Goal: Find contact information: Find contact information

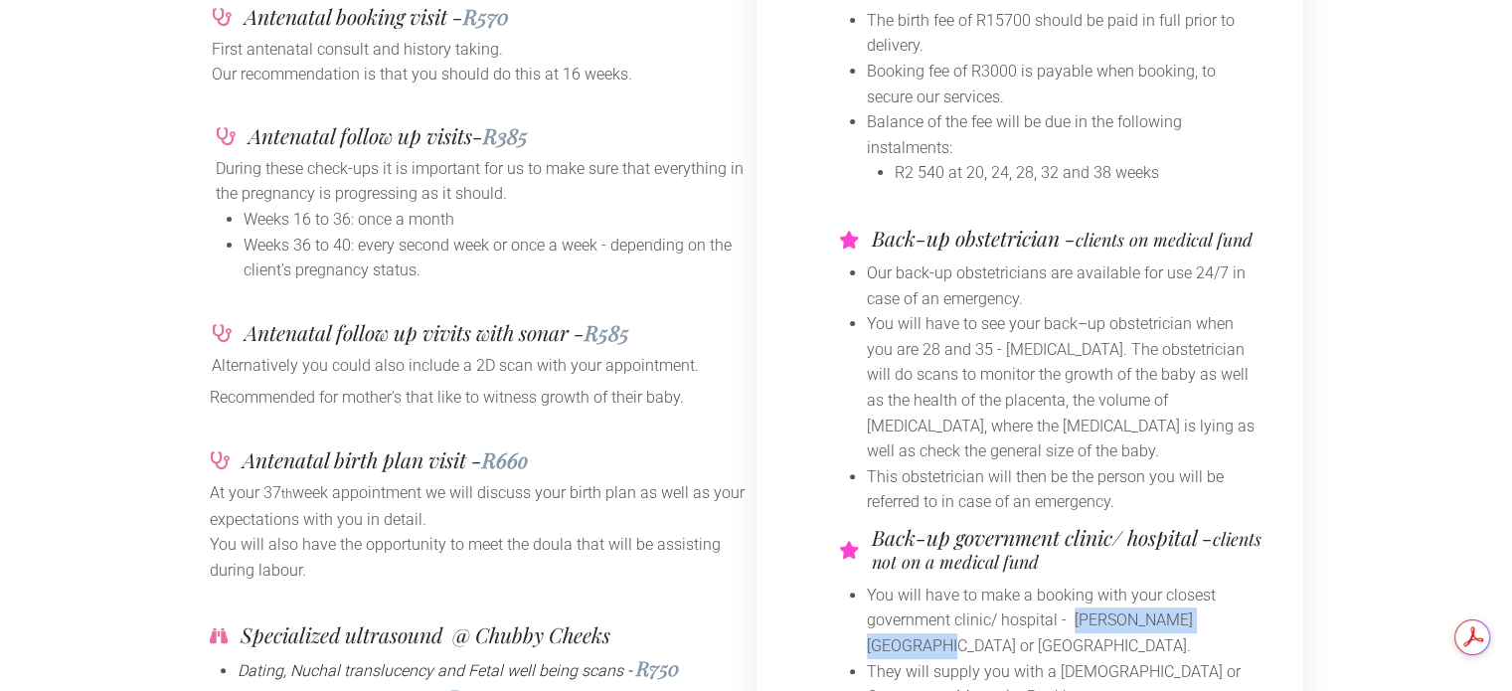
drag, startPoint x: 1071, startPoint y: 620, endPoint x: 1237, endPoint y: 620, distance: 166.0
click at [1237, 620] on li "You will have to make a booking with your closest government clinic/ hospital -…" at bounding box center [1065, 620] width 397 height 77
copy li "Dr Yusuf Dadoo hospital"
drag, startPoint x: 986, startPoint y: 643, endPoint x: 840, endPoint y: 638, distance: 146.2
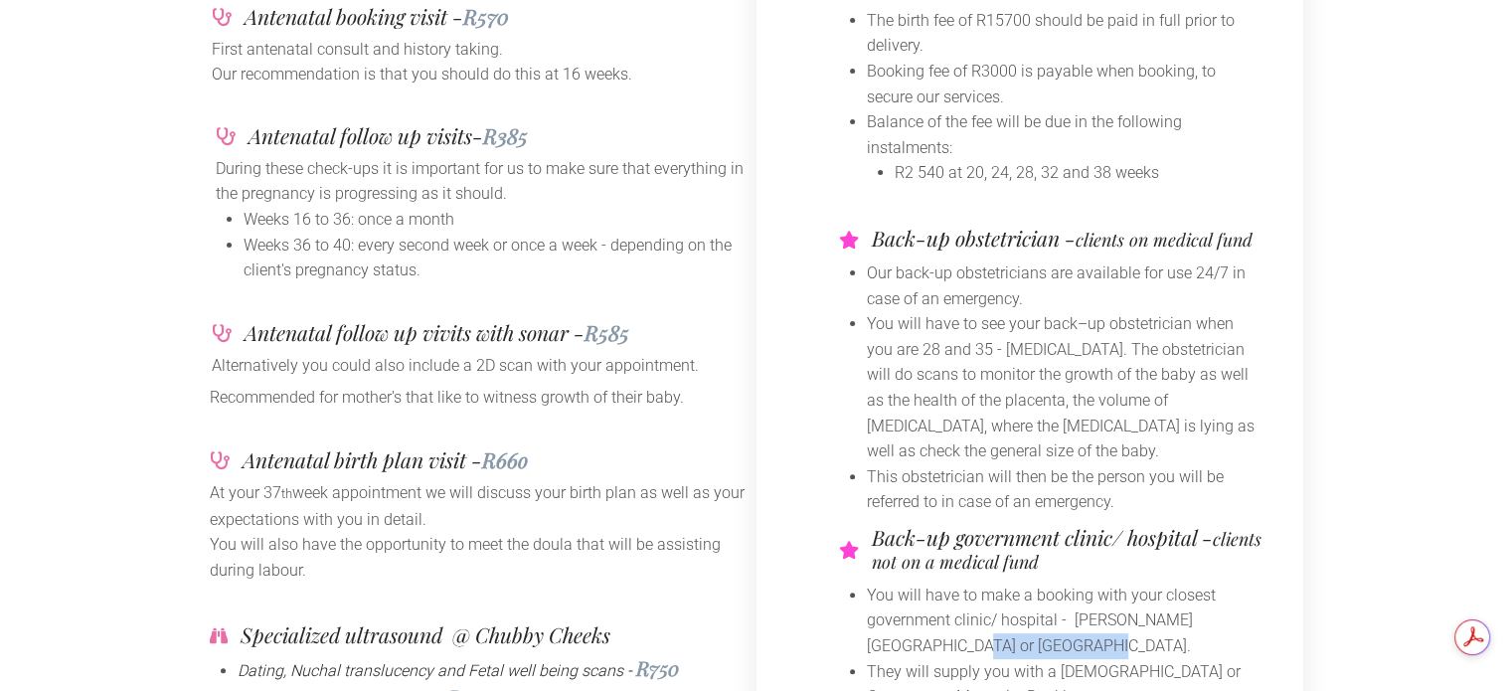
copy li "Leratong hospital"
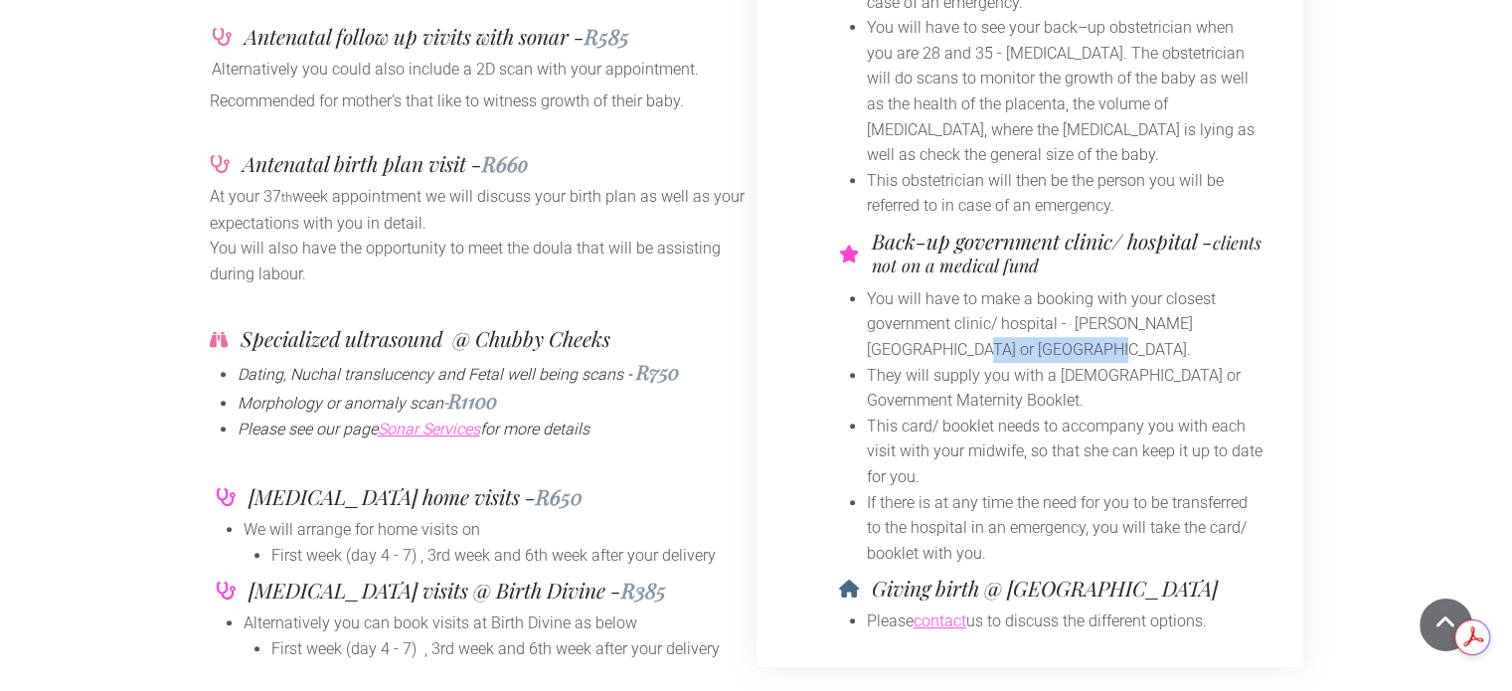
click at [962, 617] on link "contact" at bounding box center [939, 620] width 53 height 19
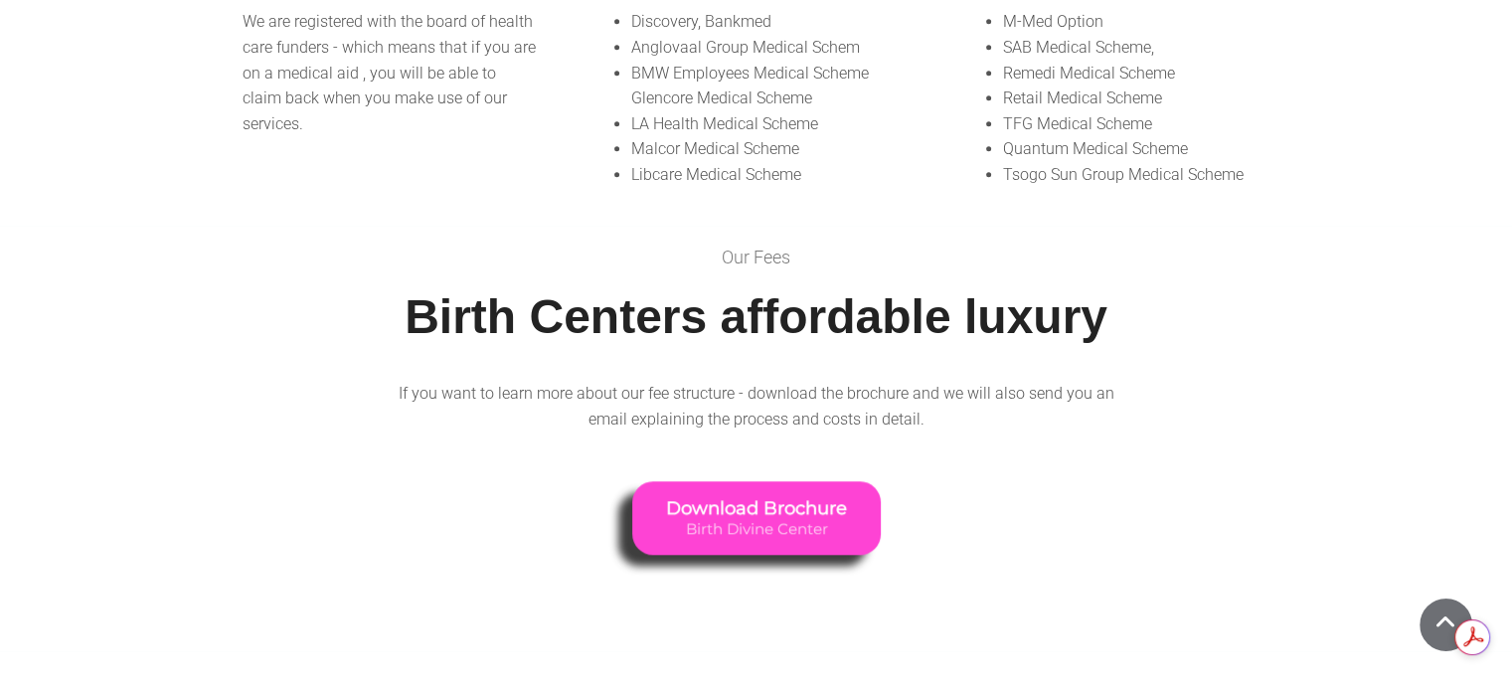
scroll to position [1687, 0]
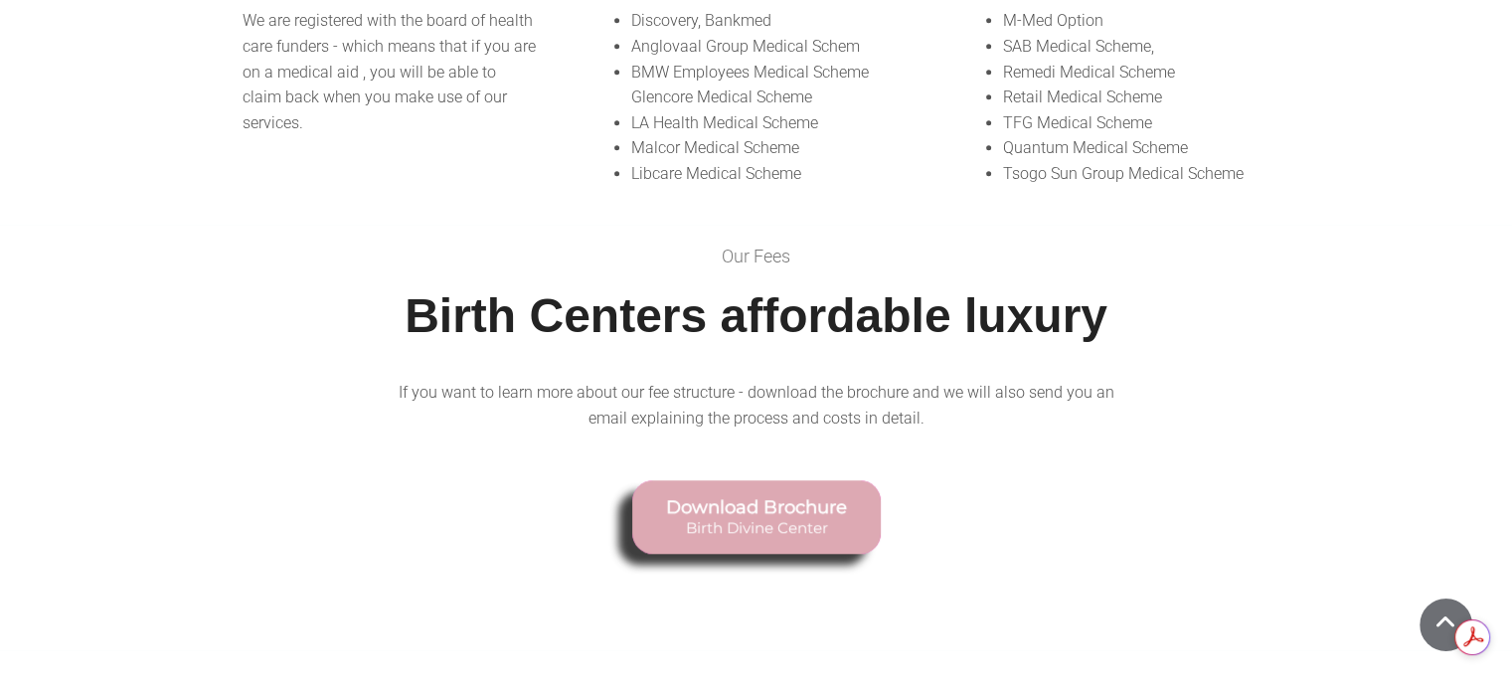
click at [789, 518] on span "Birth Divine Center" at bounding box center [756, 527] width 181 height 18
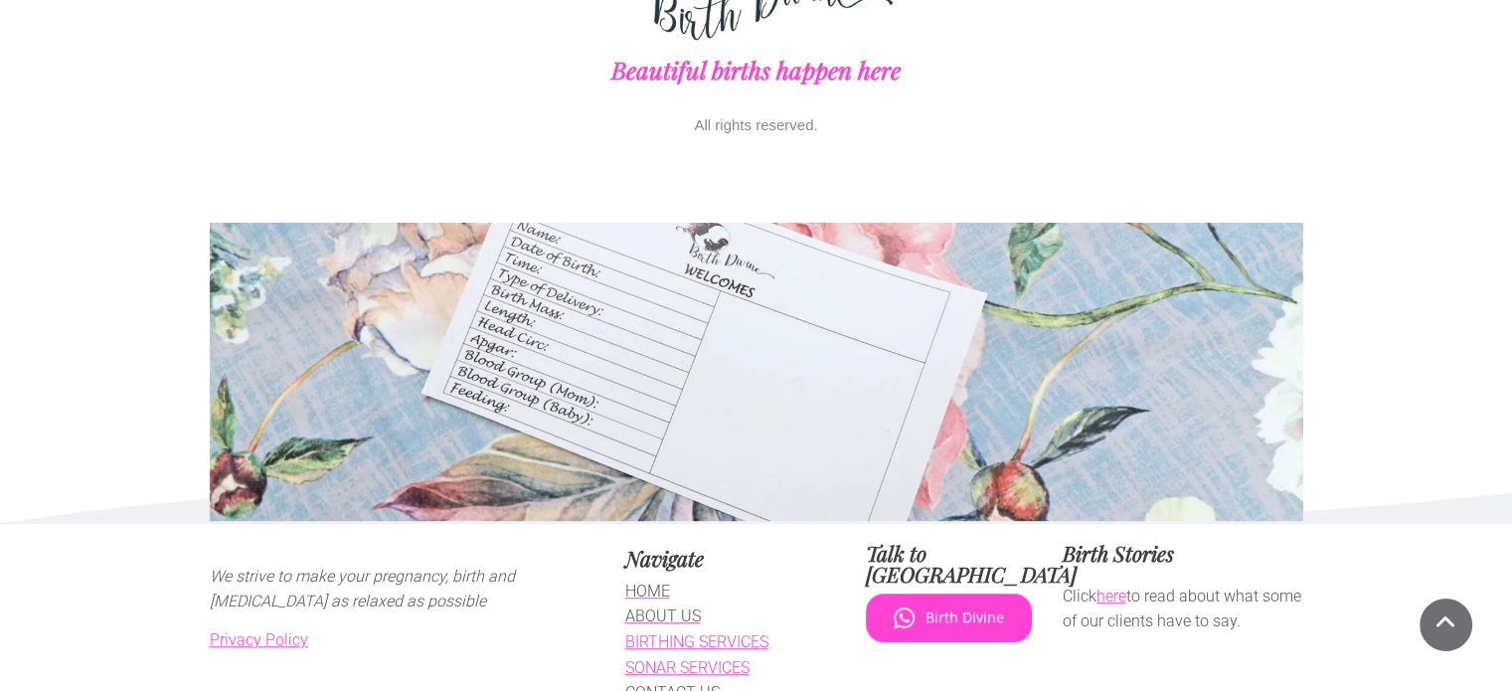
scroll to position [1431, 0]
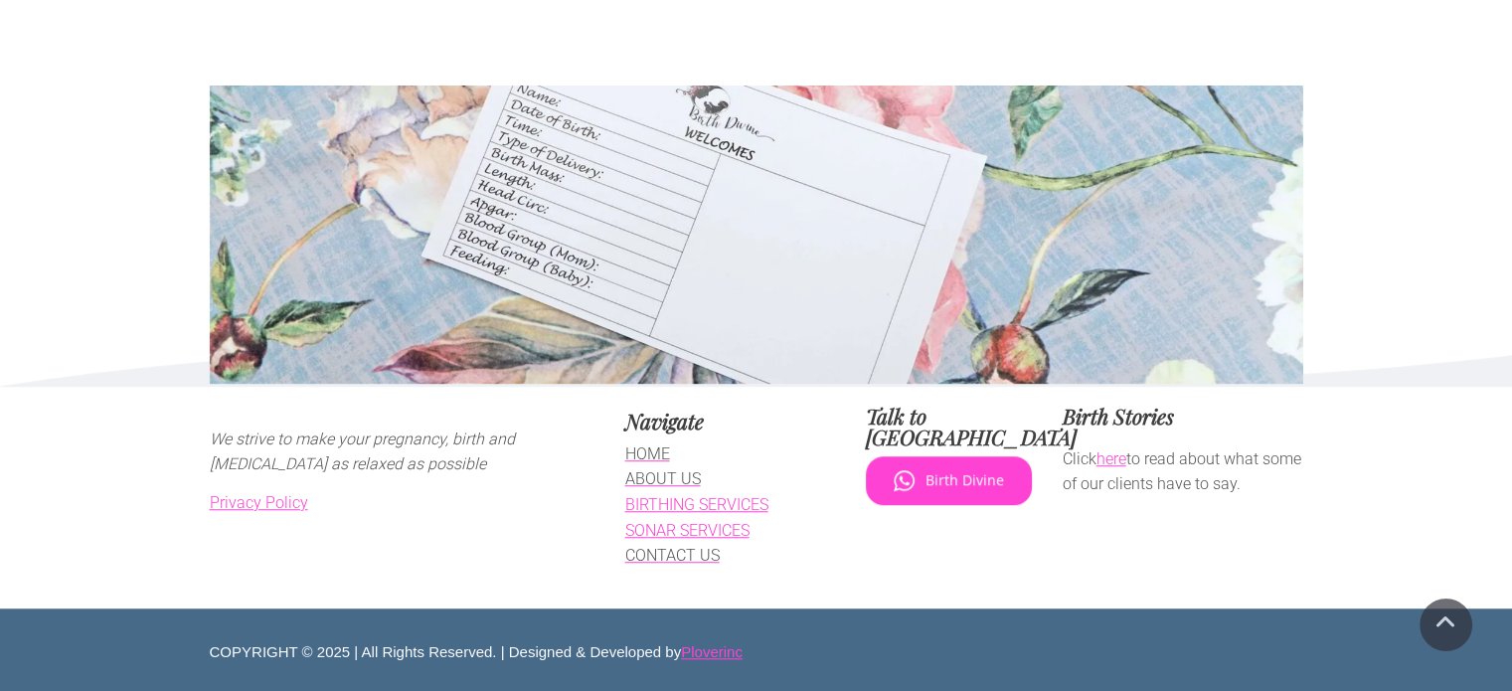
click at [692, 508] on link "BIRTHING SERVICES" at bounding box center [696, 504] width 143 height 19
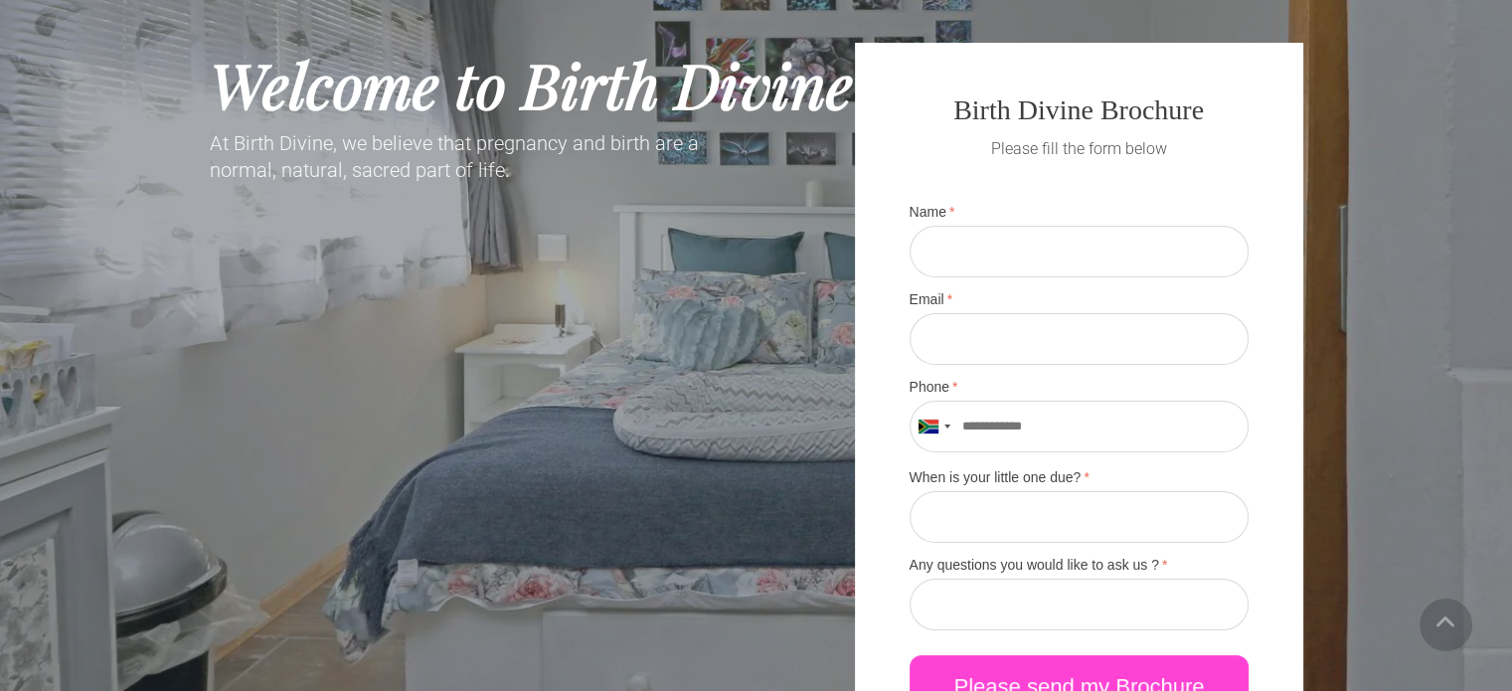
scroll to position [0, 0]
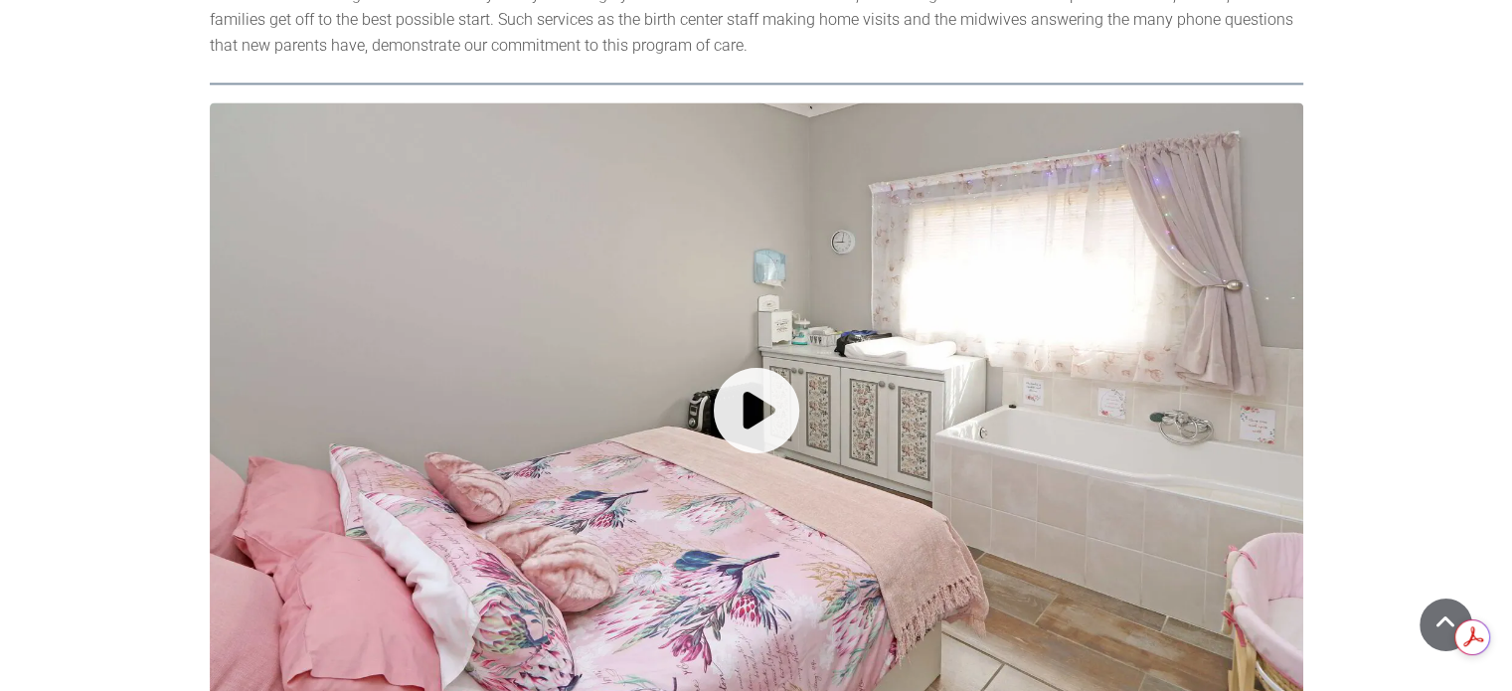
scroll to position [2978, 0]
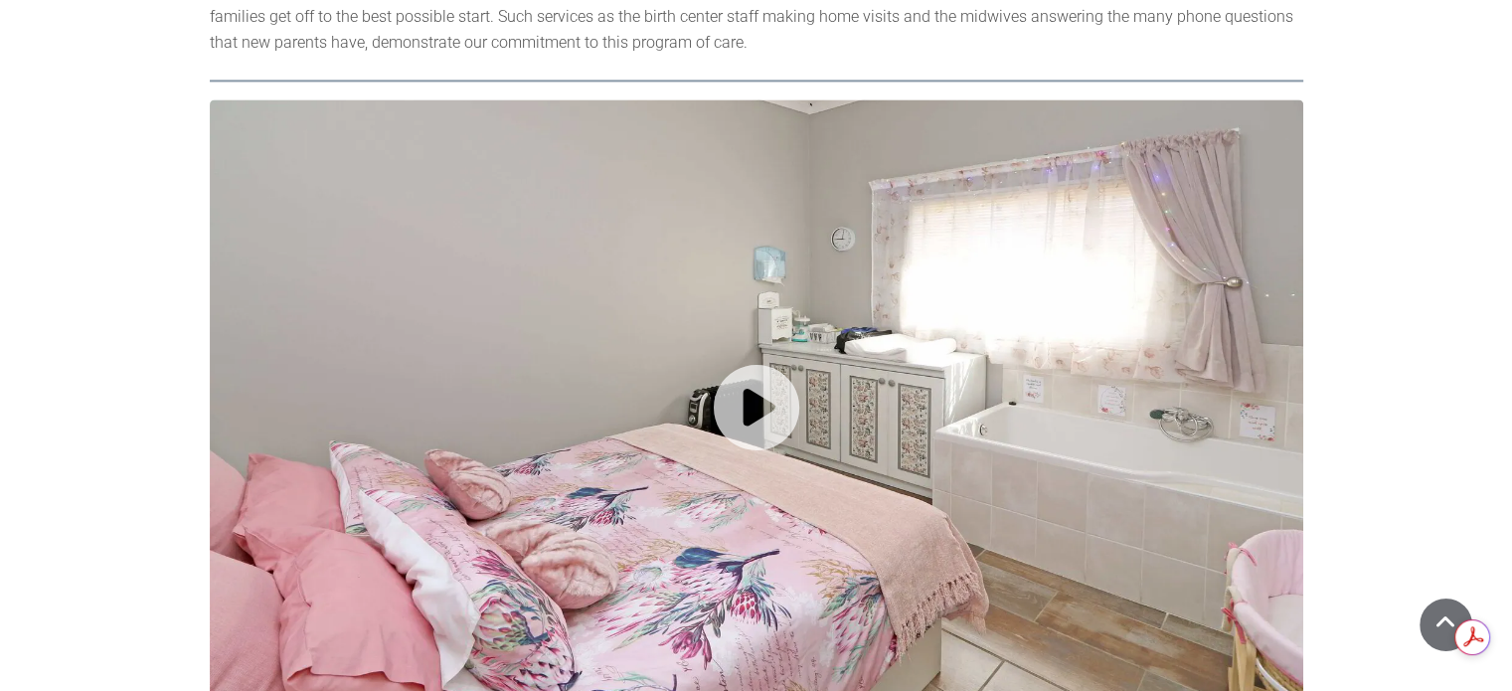
click at [750, 369] on icon at bounding box center [756, 406] width 1093 height 615
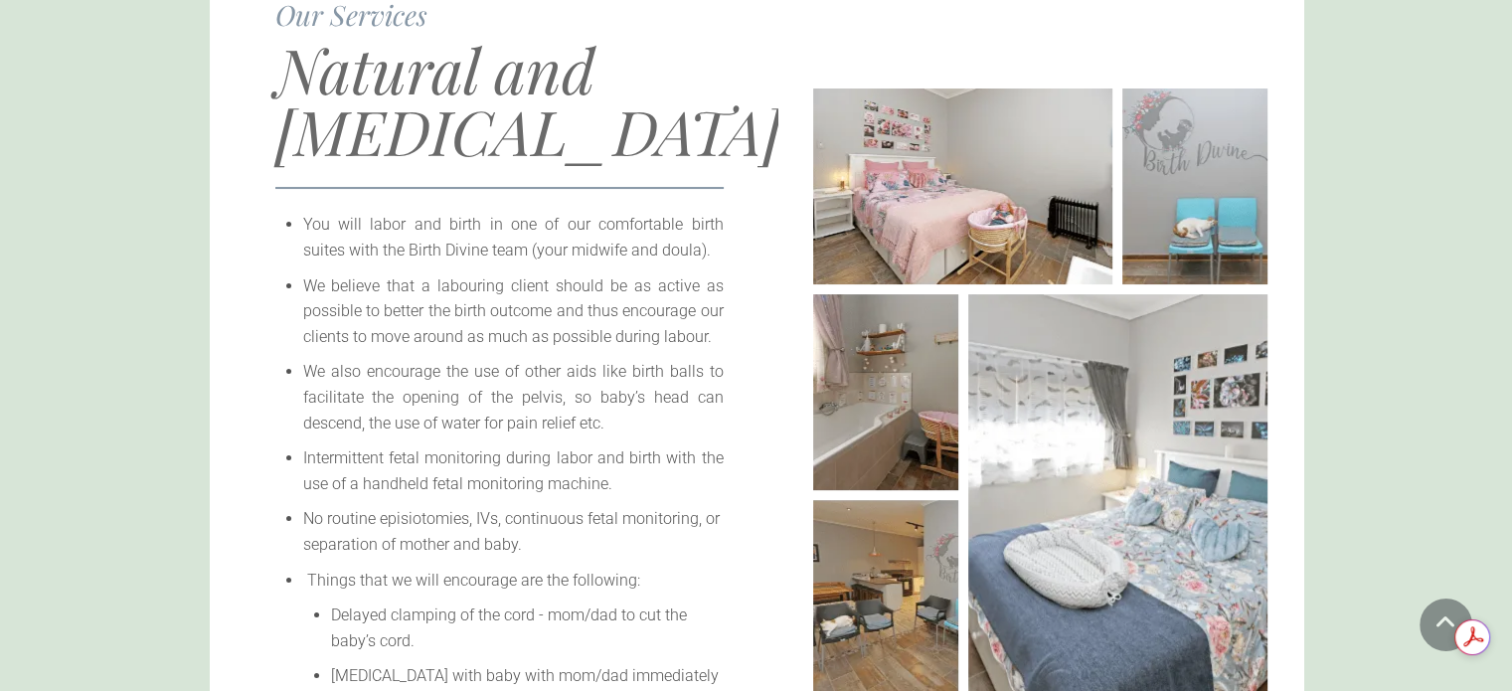
scroll to position [0, 0]
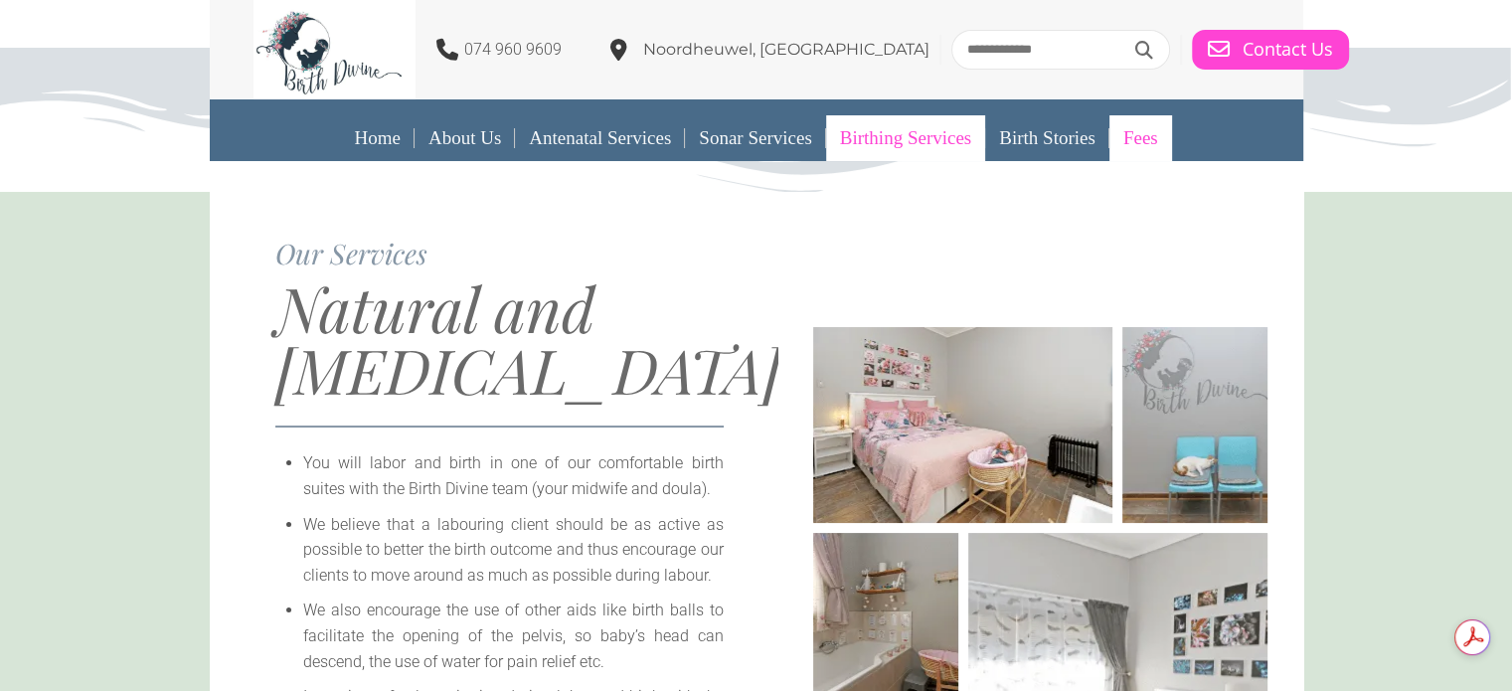
click at [1162, 138] on link "Fees" at bounding box center [1140, 138] width 63 height 46
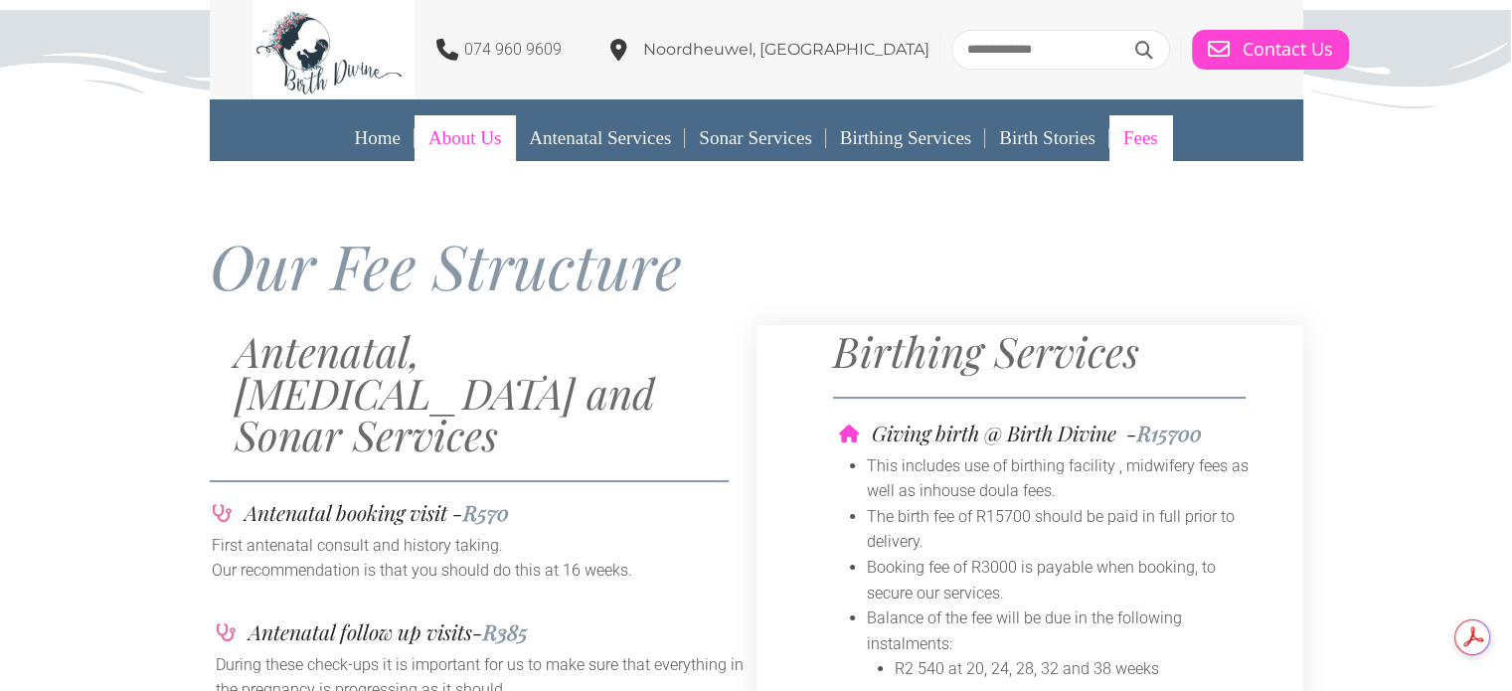
click at [445, 153] on link "About Us" at bounding box center [464, 138] width 100 height 46
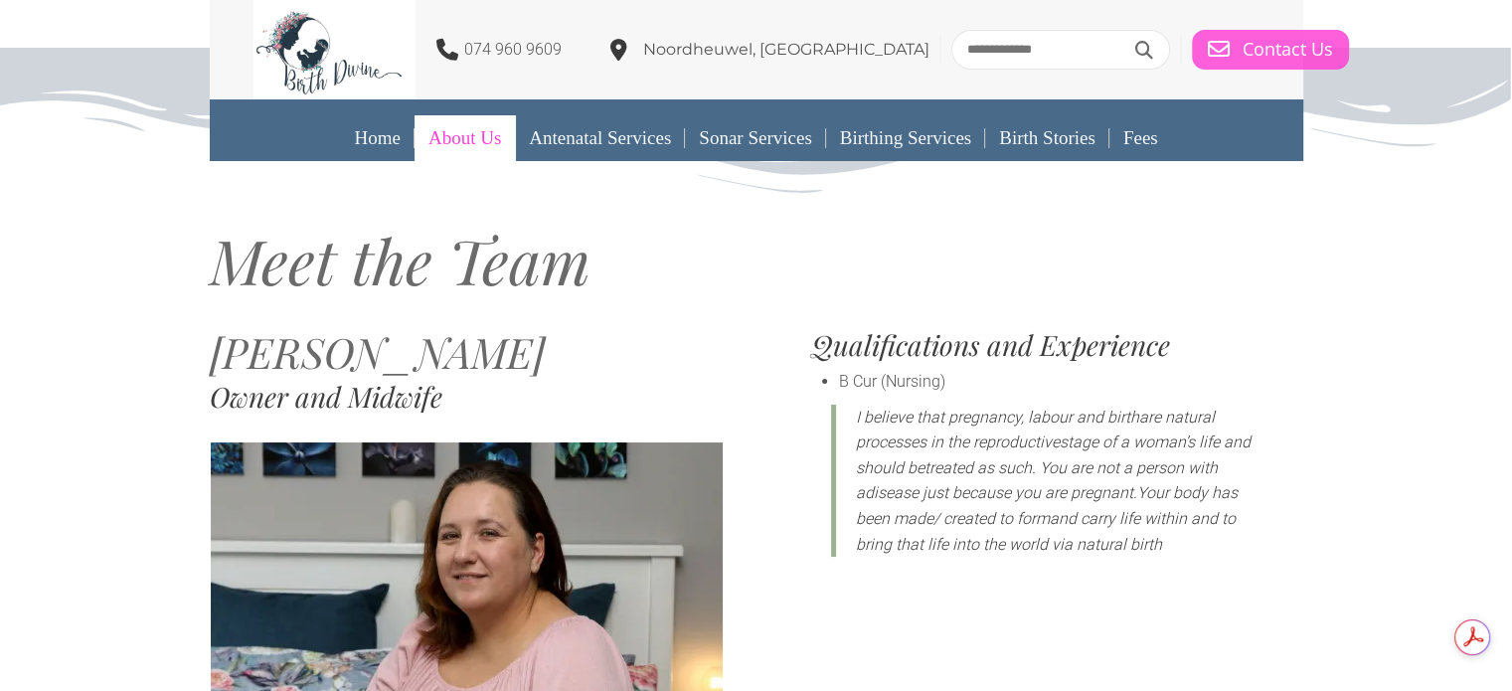
click at [1242, 60] on span "Contact Us" at bounding box center [1287, 50] width 90 height 22
